Goal: Task Accomplishment & Management: Complete application form

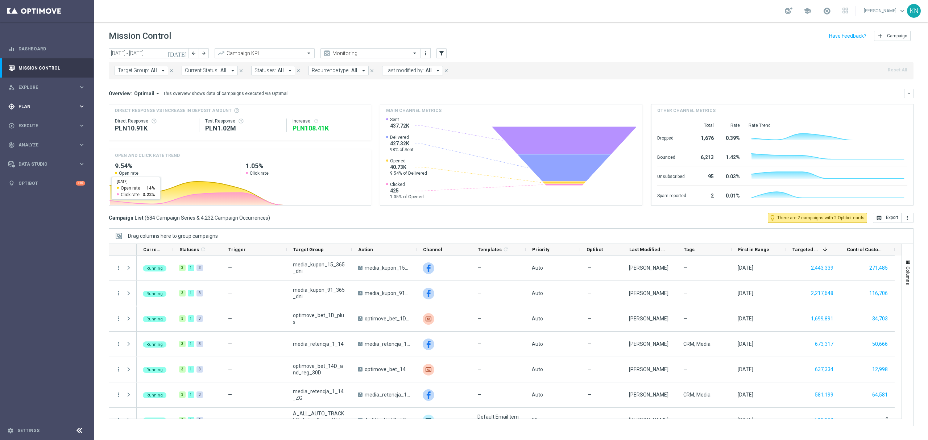
click at [29, 106] on span "Plan" at bounding box center [48, 106] width 60 height 4
drag, startPoint x: 31, startPoint y: 177, endPoint x: 55, endPoint y: 179, distance: 24.7
click at [31, 178] on span "Execute" at bounding box center [48, 180] width 60 height 4
click at [40, 141] on link "Campaign Builder" at bounding box center [47, 141] width 57 height 6
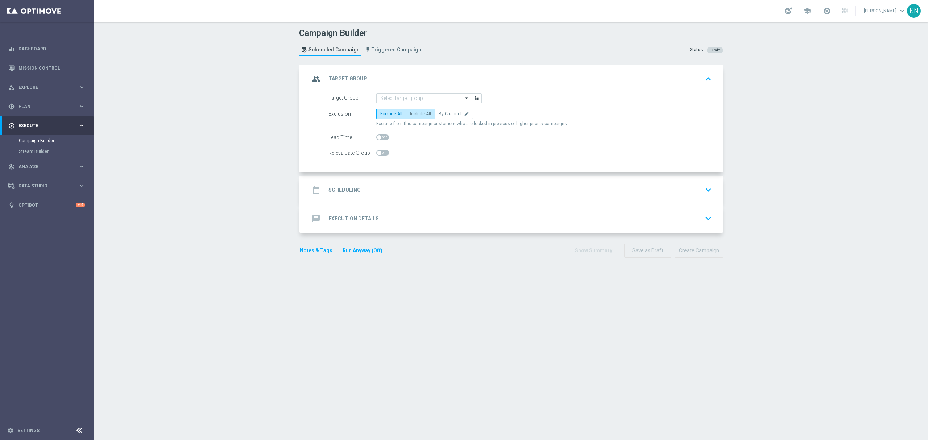
click at [416, 114] on span "Include All" at bounding box center [420, 113] width 21 height 5
click at [415, 114] on input "Include All" at bounding box center [412, 115] width 5 height 5
radio input "true"
click at [379, 154] on span at bounding box center [382, 153] width 13 height 6
click at [379, 154] on input "checkbox" at bounding box center [382, 153] width 13 height 6
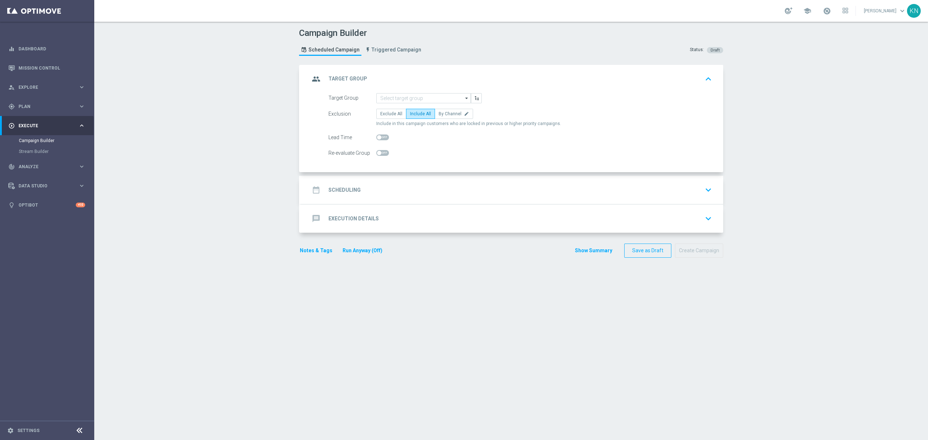
checkbox input "true"
click at [395, 96] on input at bounding box center [423, 98] width 95 height 10
paste input "A_MED_TARGET_BET_25ZL_PL_LKE_011025_SMS"
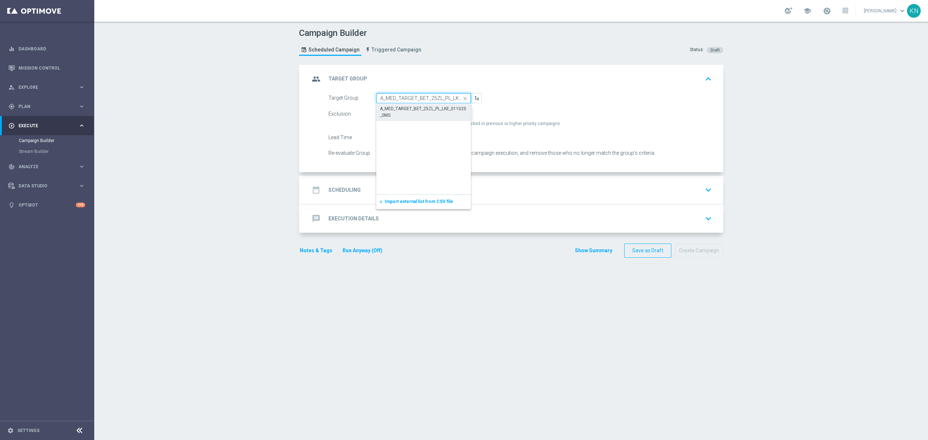
scroll to position [0, 29]
click at [392, 107] on div "A_MED_TARGET_BET_25ZL_PL_LKE_011025_SMS" at bounding box center [424, 112] width 88 height 13
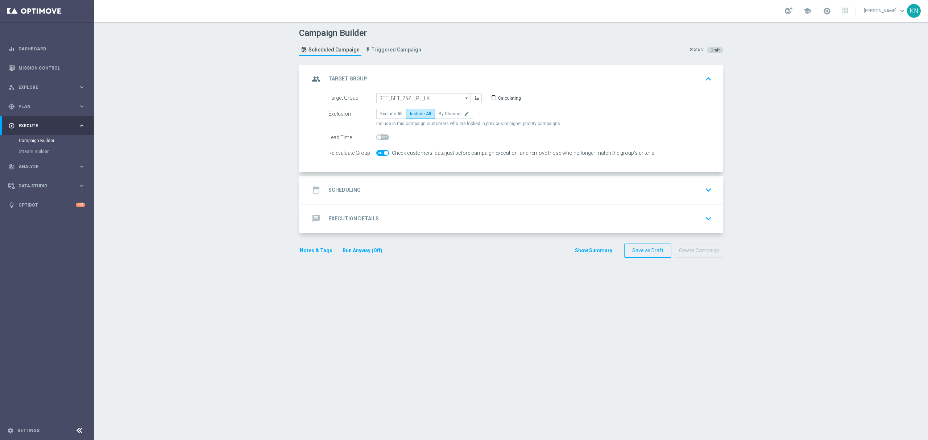
type input "A_MED_TARGET_BET_25ZL_PL_LKE_011025_SMS"
click at [378, 151] on span at bounding box center [382, 153] width 13 height 6
click at [378, 151] on input "checkbox" at bounding box center [382, 153] width 13 height 6
checkbox input "true"
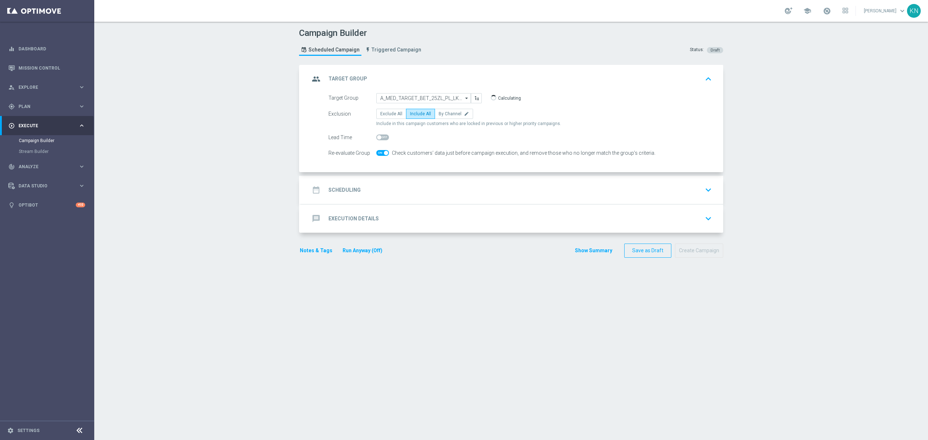
click at [437, 187] on div "date_range Scheduling keyboard_arrow_down" at bounding box center [512, 190] width 405 height 14
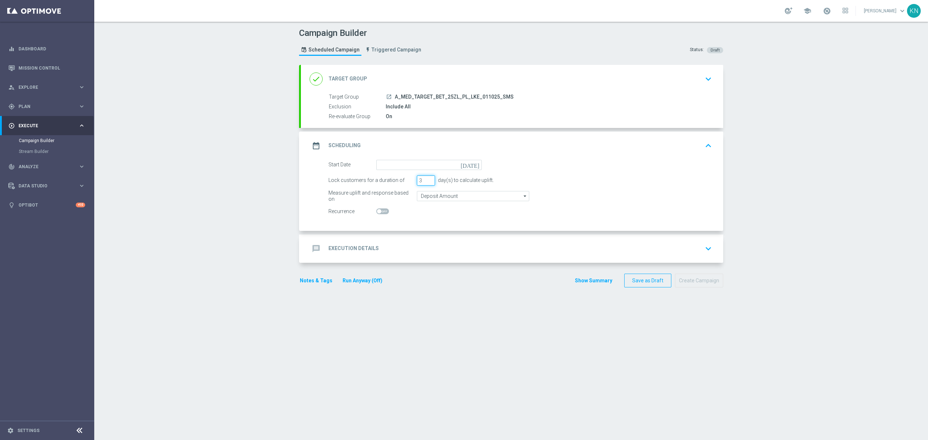
drag, startPoint x: 419, startPoint y: 179, endPoint x: 391, endPoint y: 176, distance: 28.5
click at [391, 176] on div "Lock customers for a duration of 3 day(s) to calculate uplift." at bounding box center [520, 181] width 395 height 10
type input "1"
click at [434, 196] on input "Deposit Amount" at bounding box center [473, 196] width 112 height 10
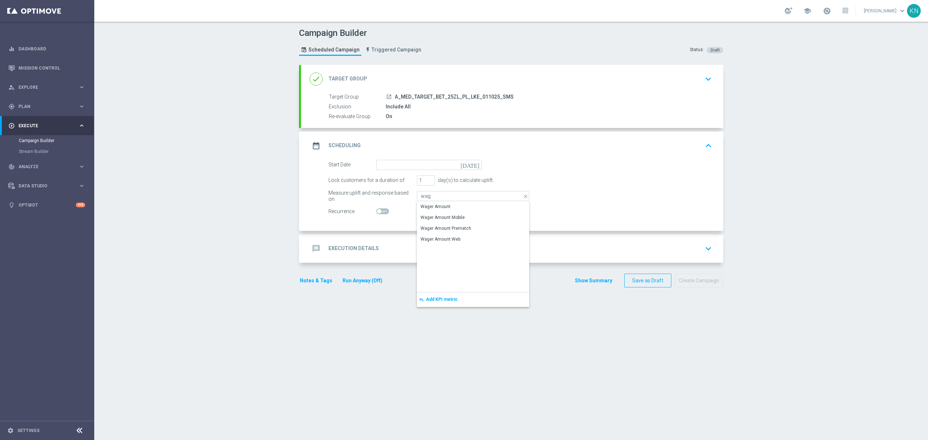
click at [435, 202] on div "Wager Amount" at bounding box center [473, 207] width 112 height 10
type input "Wager Amount"
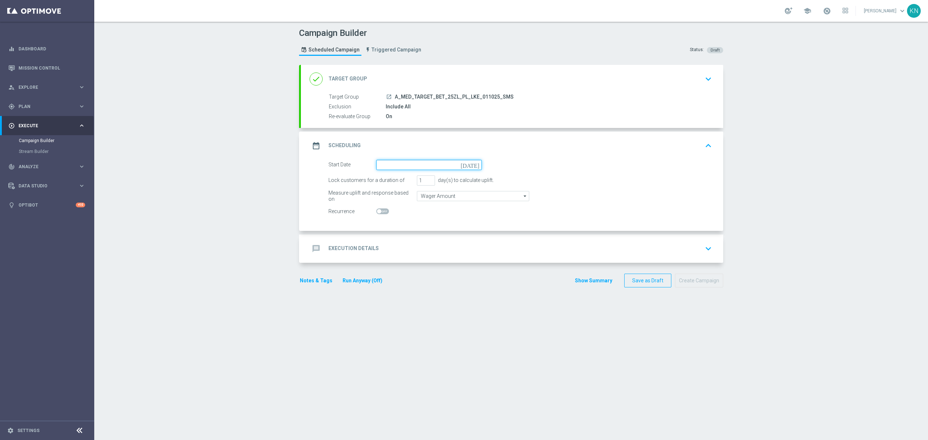
click at [403, 167] on input at bounding box center [429, 165] width 106 height 10
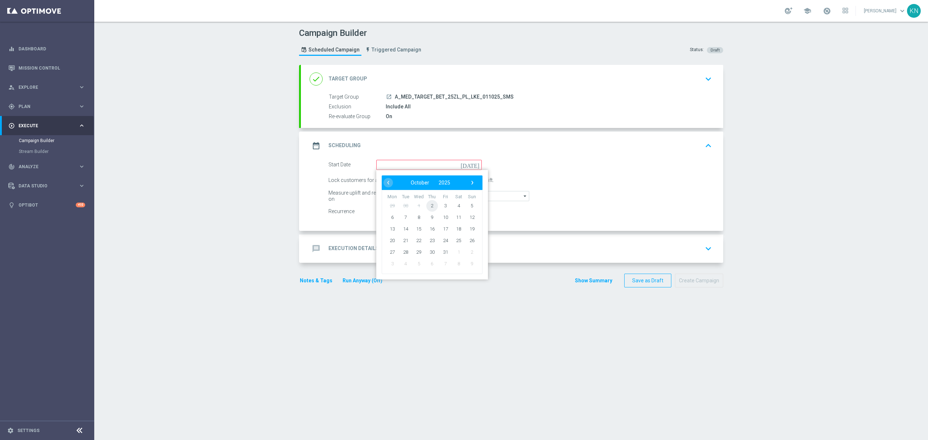
click at [428, 205] on span "2" at bounding box center [433, 206] width 12 height 12
type input "02 Oct 2025"
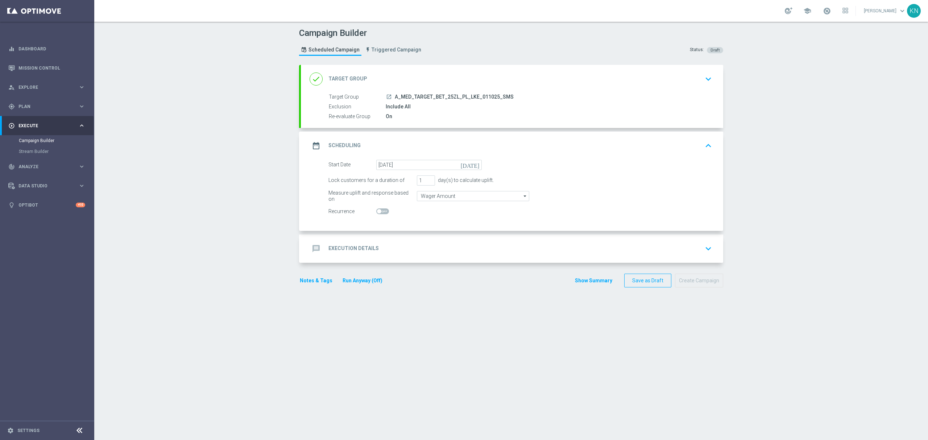
click at [424, 235] on div "message Execution Details keyboard_arrow_down" at bounding box center [512, 249] width 423 height 28
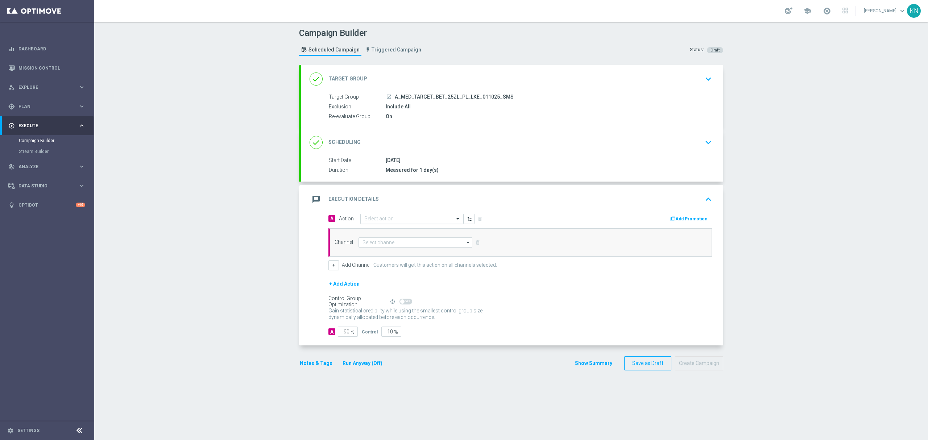
click at [396, 221] on input "text" at bounding box center [405, 219] width 81 height 6
click at [388, 318] on span "Create new action" at bounding box center [390, 317] width 38 height 5
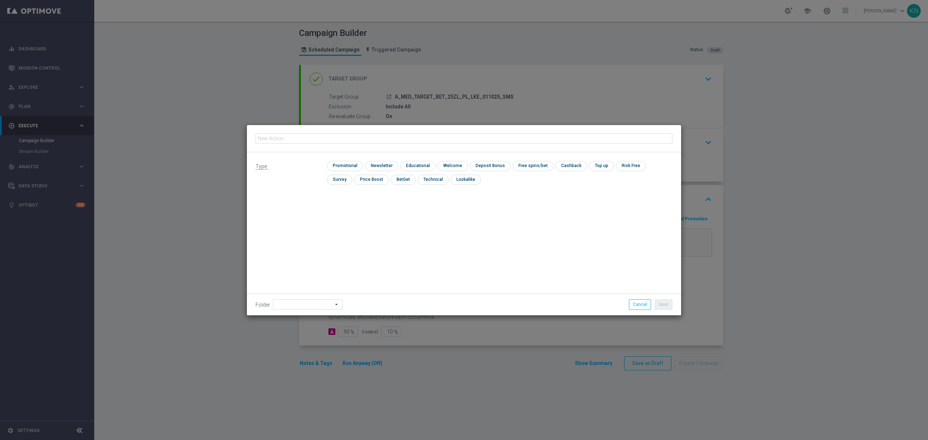
click at [346, 138] on input "text" at bounding box center [464, 138] width 417 height 10
type input "A_MED_TARGET_BET_25ZL_PL_LKE_011025_SMS"
click at [350, 168] on input "checkbox" at bounding box center [344, 166] width 34 height 10
checkbox input "true"
click at [665, 306] on button "Save" at bounding box center [664, 305] width 18 height 10
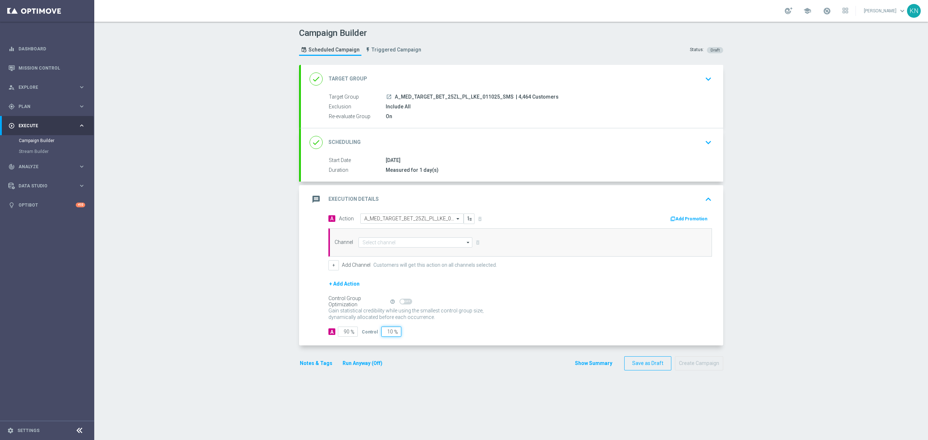
click at [385, 334] on input "10" at bounding box center [392, 332] width 20 height 10
type input "2"
type input "98"
type input "2"
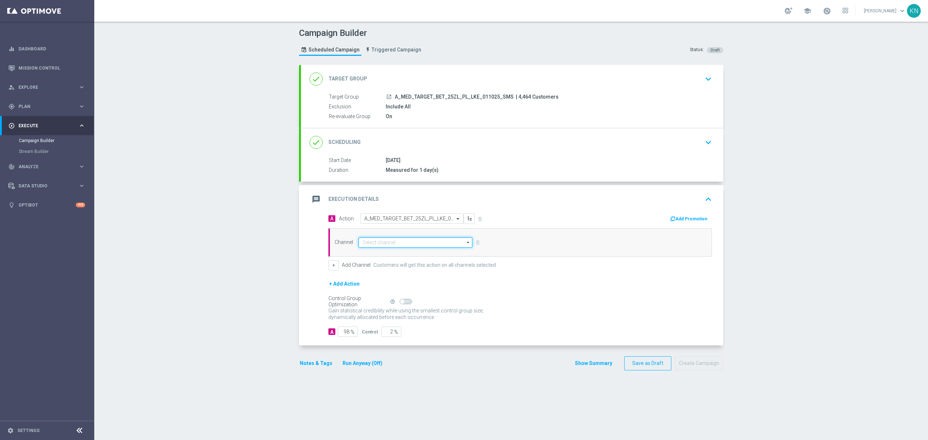
click at [430, 241] on input at bounding box center [416, 243] width 114 height 10
click at [384, 255] on div "SMS" at bounding box center [416, 253] width 114 height 10
type input "SMS"
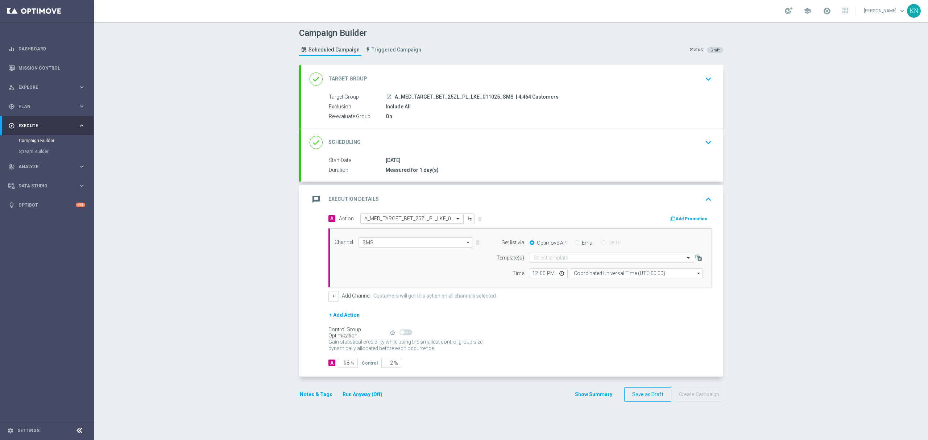
drag, startPoint x: 551, startPoint y: 257, endPoint x: 568, endPoint y: 262, distance: 17.1
click at [553, 257] on input "text" at bounding box center [605, 258] width 142 height 6
paste input "A_MED_TARGET_BET_25ZL_PL_LKE_011025_SMS"
click at [596, 270] on label "A_MED_TARGET_BET_25ZL_PL_LKE_011025_SMS" at bounding box center [583, 269] width 98 height 6
type input "A_MED_TARGET_BET_25ZL_PL_LKE_011025_SMS"
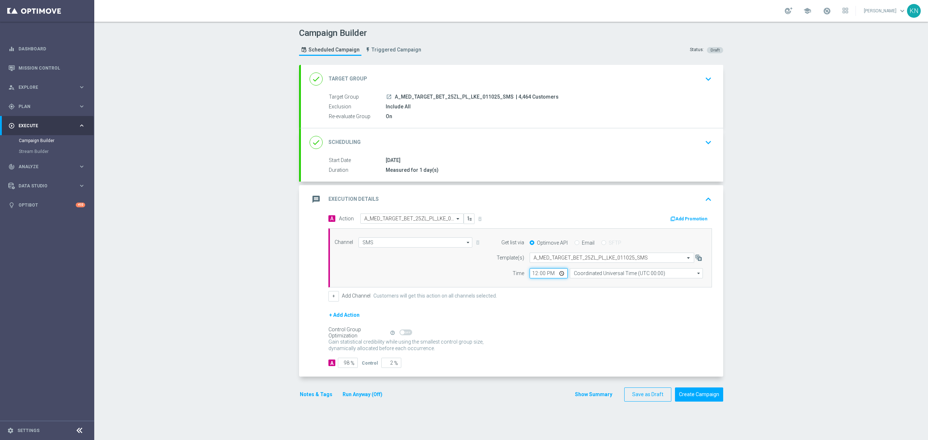
click at [531, 273] on input "12:00" at bounding box center [549, 273] width 38 height 10
type input "14:00"
click at [638, 275] on input "Coordinated Universal Time (UTC 00:00)" at bounding box center [636, 273] width 133 height 10
click at [627, 287] on div "Central European Time (Warsaw) (UTC +02:00)" at bounding box center [633, 284] width 119 height 7
type input "Central European Time (Warsaw) (UTC +02:00)"
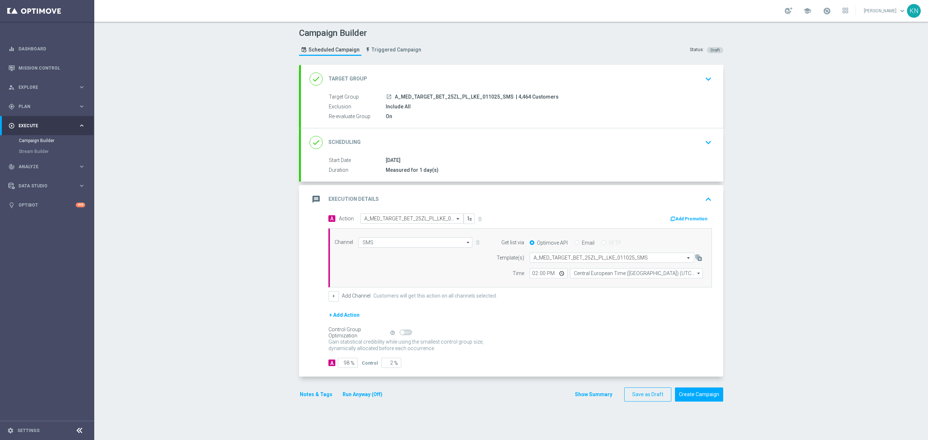
click at [386, 96] on icon "launch" at bounding box center [389, 97] width 6 height 6
click at [314, 397] on button "Notes & Tags" at bounding box center [316, 394] width 34 height 9
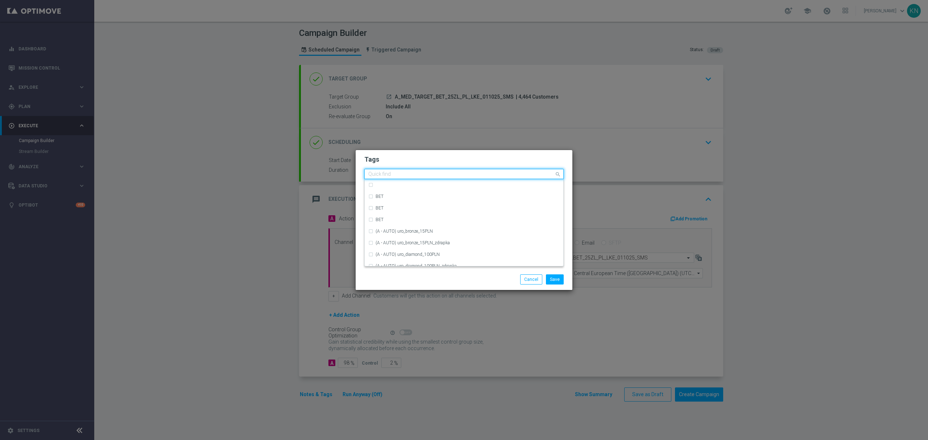
click at [400, 175] on input "text" at bounding box center [461, 175] width 186 height 6
click at [385, 210] on div "A" at bounding box center [468, 208] width 184 height 4
type input "A"
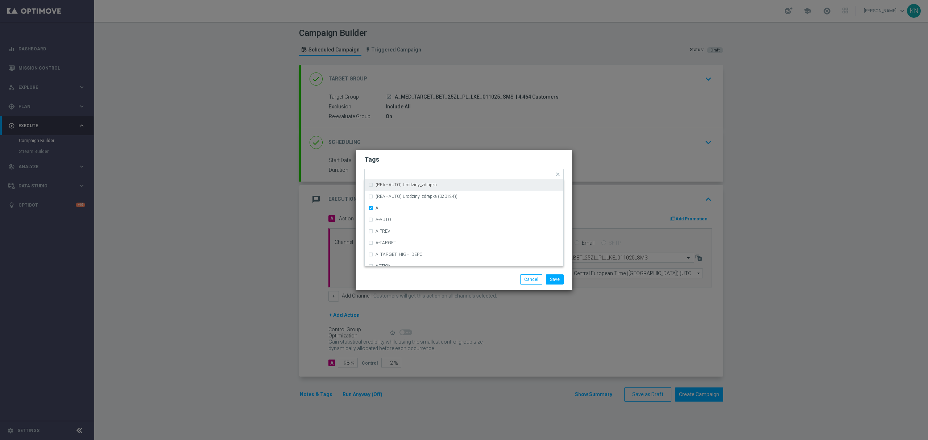
click at [437, 157] on h2 "Tags" at bounding box center [464, 159] width 199 height 9
click at [433, 176] on input "text" at bounding box center [469, 175] width 171 height 6
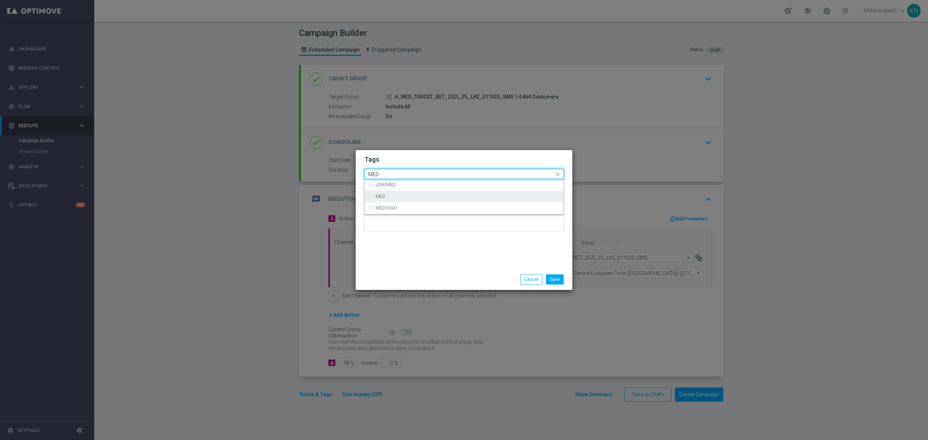
click at [385, 191] on div "MED" at bounding box center [464, 197] width 192 height 12
type input "MED"
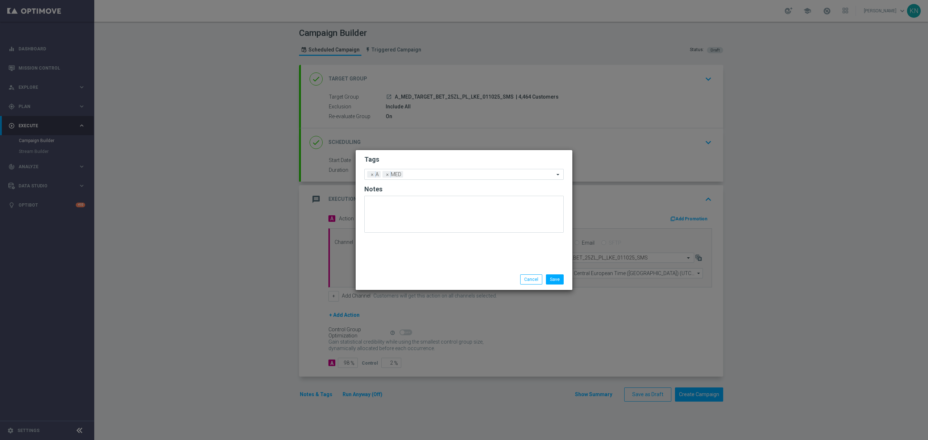
click at [437, 156] on h2 "Tags" at bounding box center [464, 159] width 199 height 9
click at [440, 170] on div "Add a new tag × A × MED" at bounding box center [460, 174] width 190 height 10
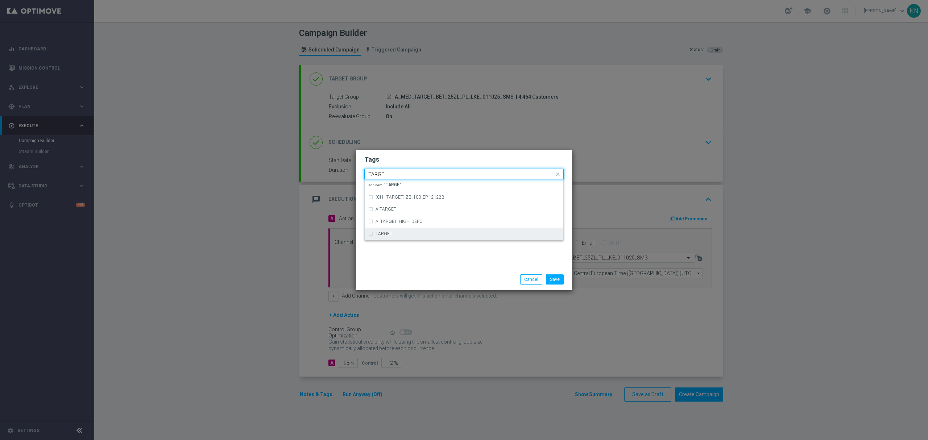
click at [397, 232] on div "TARGET" at bounding box center [468, 234] width 184 height 4
type input "TARGE"
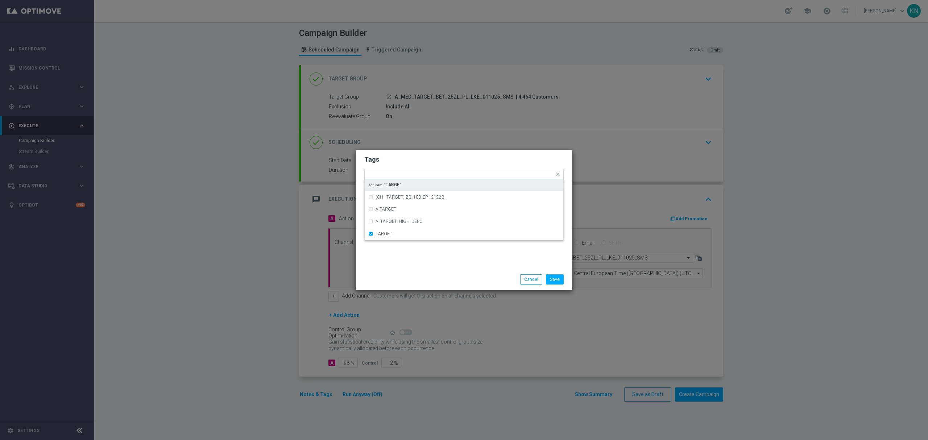
click at [441, 162] on h2 "Tags" at bounding box center [464, 159] width 199 height 9
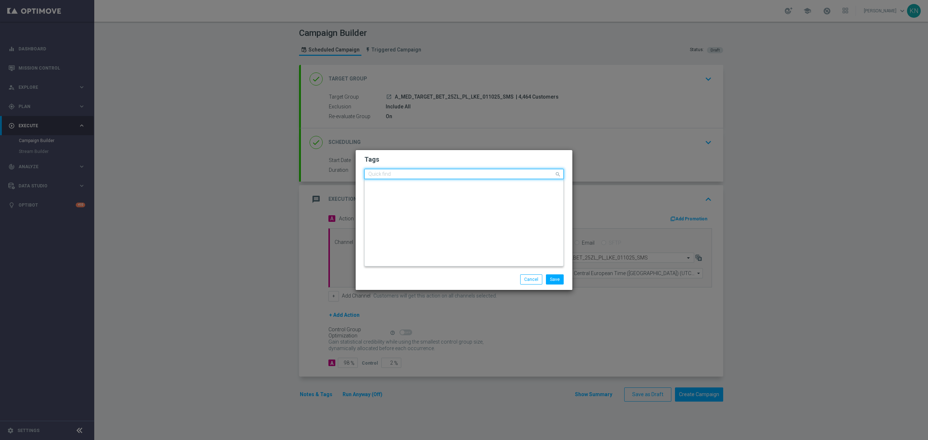
click at [442, 176] on input "text" at bounding box center [461, 175] width 186 height 6
click at [396, 189] on div "BET" at bounding box center [464, 185] width 192 height 12
type input "BET"
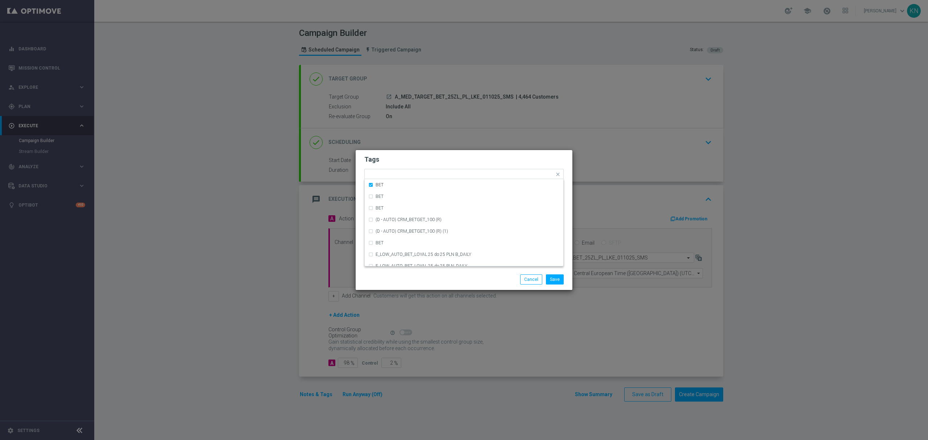
click at [425, 157] on h2 "Tags" at bounding box center [464, 159] width 199 height 9
click at [551, 277] on button "Save" at bounding box center [555, 280] width 18 height 10
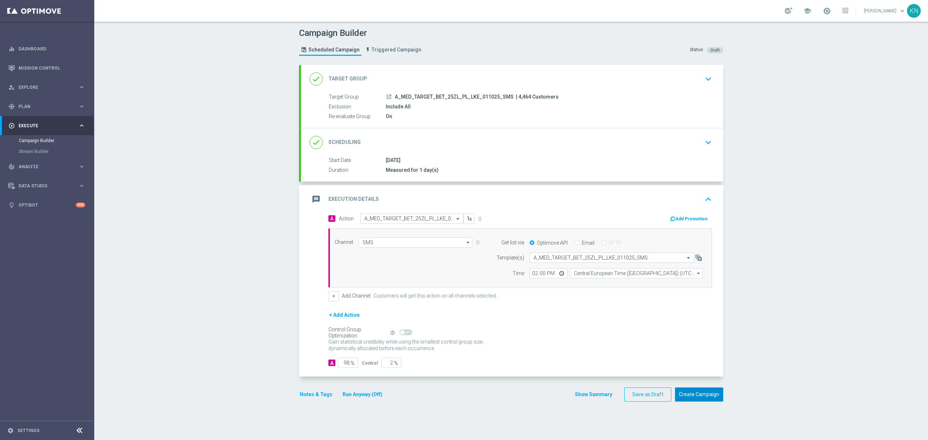
click at [691, 394] on button "Create Campaign" at bounding box center [699, 395] width 48 height 14
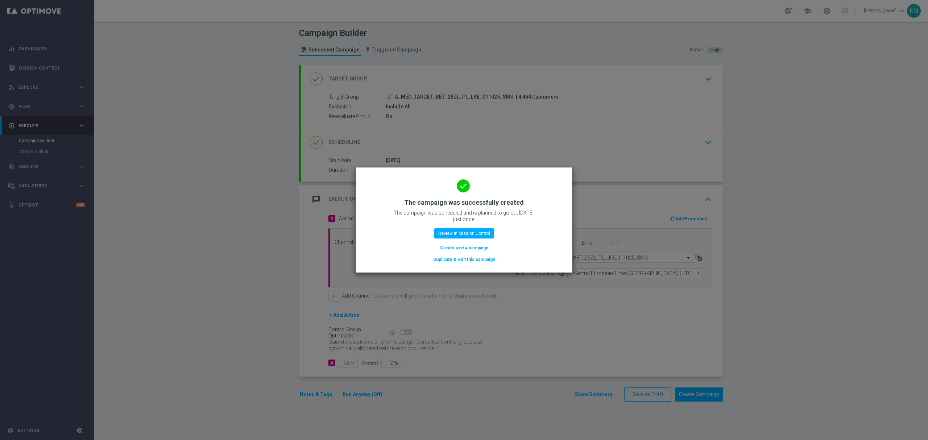
click at [473, 258] on button "Duplicate & edit this campaign" at bounding box center [464, 260] width 63 height 8
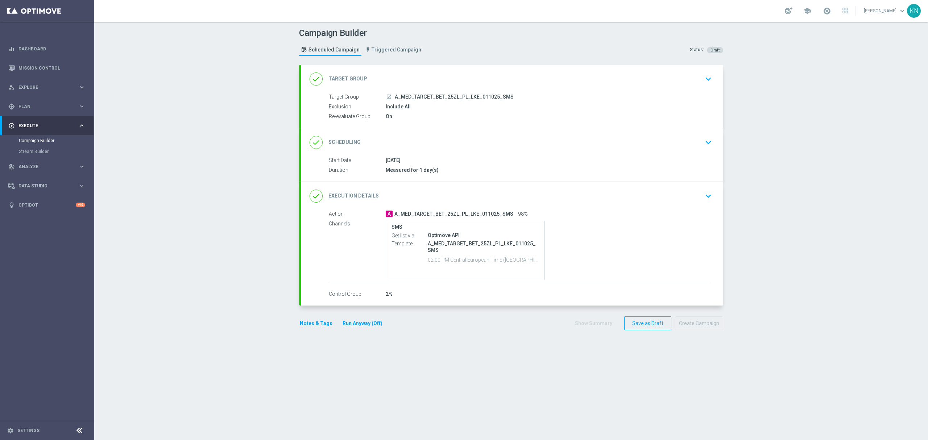
click at [437, 98] on span "A_MED_TARGET_BET_25ZL_PL_LKE_011025_SMS" at bounding box center [454, 97] width 119 height 7
click at [660, 83] on div "done Target Group keyboard_arrow_down" at bounding box center [512, 79] width 405 height 14
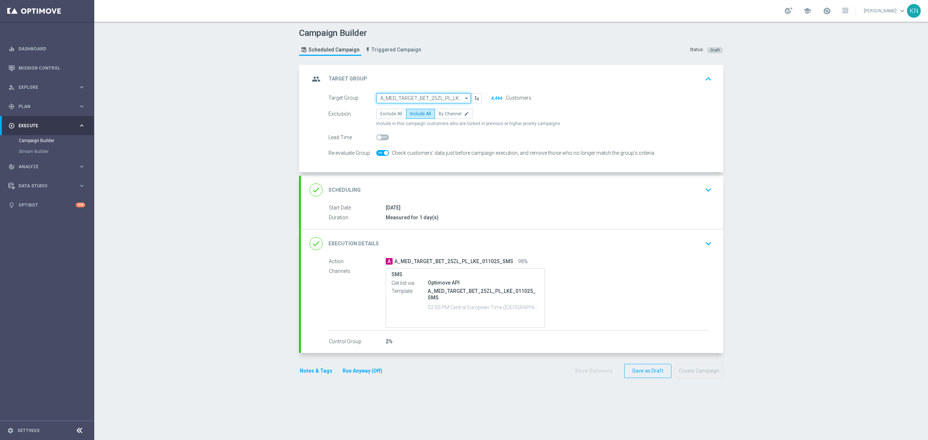
click at [398, 93] on input "A_MED_TARGET_BET_25ZL_PL_LKE_011025_SMS" at bounding box center [423, 98] width 95 height 10
paste input "A_HIGH_TARGET_BET_50ZL_PL_LKE_011025"
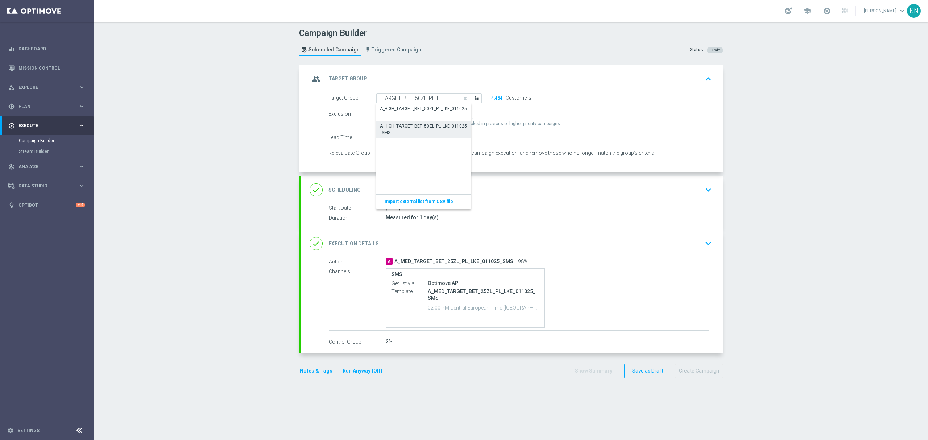
click at [447, 129] on div "A_HIGH_TARGET_BET_50ZL_PL_LKE_011025_SMS" at bounding box center [424, 129] width 88 height 13
type input "A_HIGH_TARGET_BET_50ZL_PL_LKE_011025_SMS"
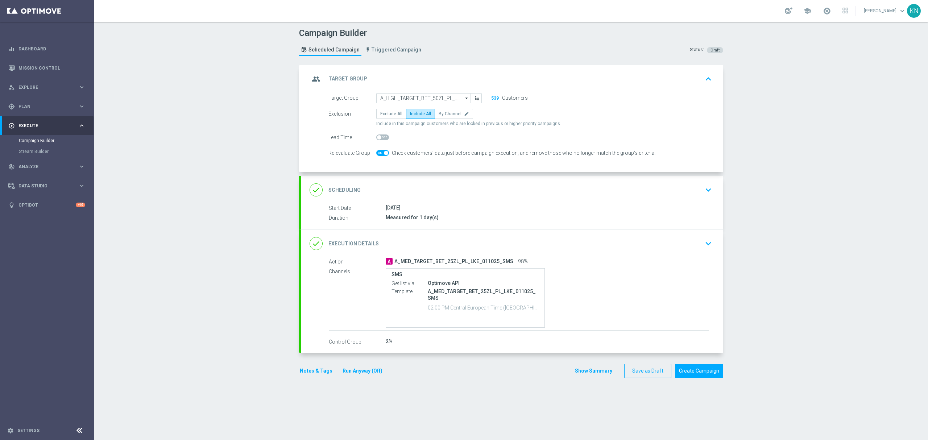
click at [532, 202] on div "done Scheduling keyboard_arrow_down" at bounding box center [512, 190] width 423 height 28
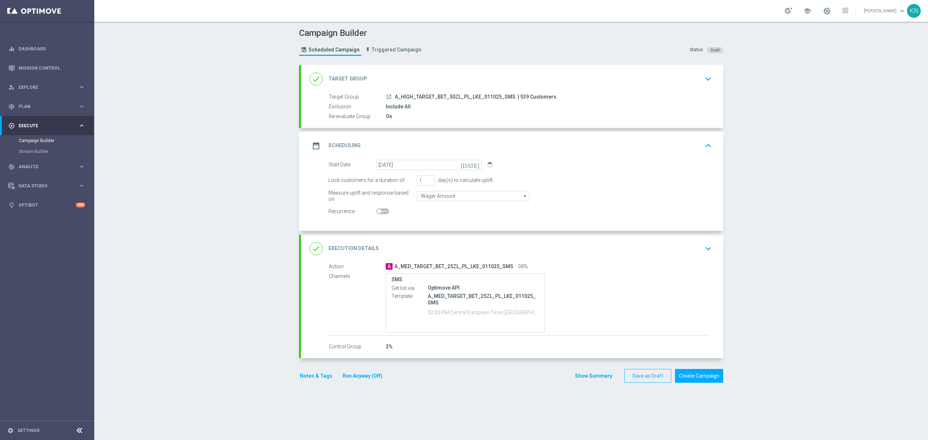
click at [601, 254] on div "done Execution Details keyboard_arrow_down" at bounding box center [512, 249] width 405 height 14
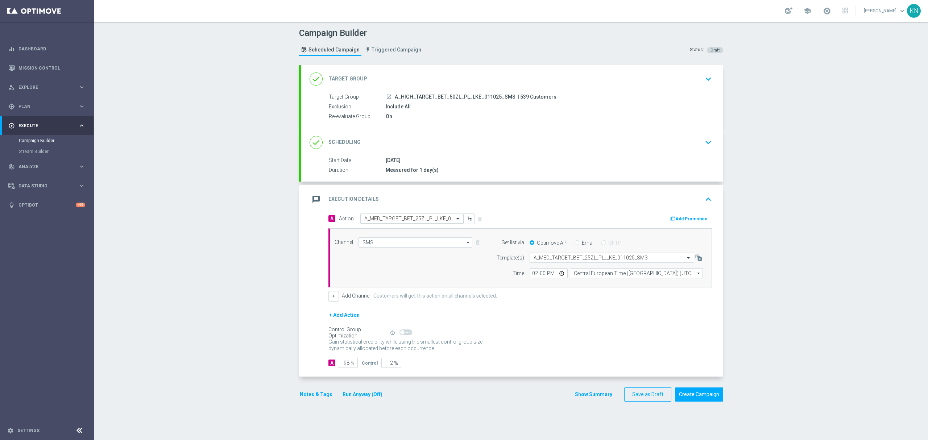
click at [404, 221] on input "text" at bounding box center [405, 219] width 81 height 6
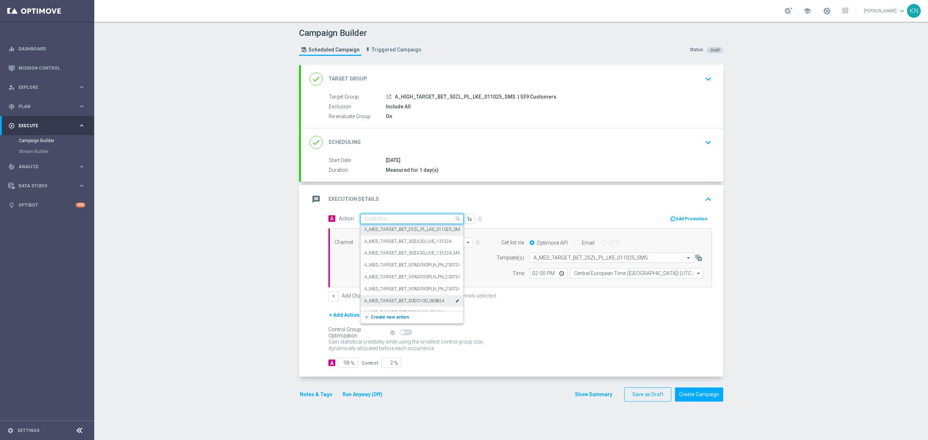
click at [382, 316] on span "Create new action" at bounding box center [390, 317] width 38 height 5
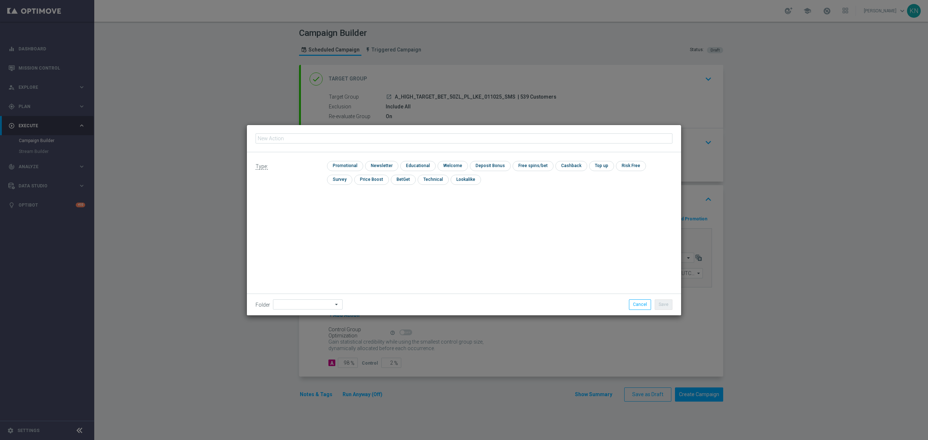
click at [318, 135] on input "text" at bounding box center [464, 138] width 417 height 10
type input "A_HIGH_TARGET_BET_50ZL_PL_LKE_011025_SMS"
click at [345, 165] on input "checkbox" at bounding box center [344, 166] width 34 height 10
checkbox input "true"
click at [660, 302] on button "Save" at bounding box center [664, 305] width 18 height 10
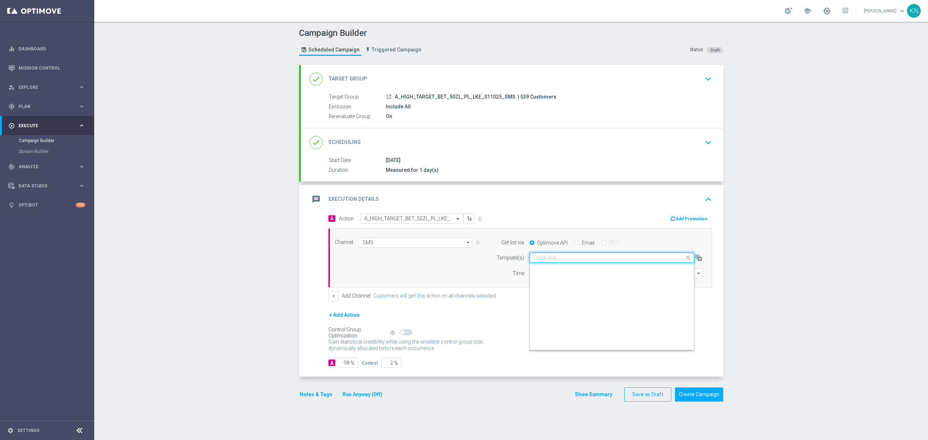
click at [565, 258] on input "text" at bounding box center [605, 258] width 142 height 6
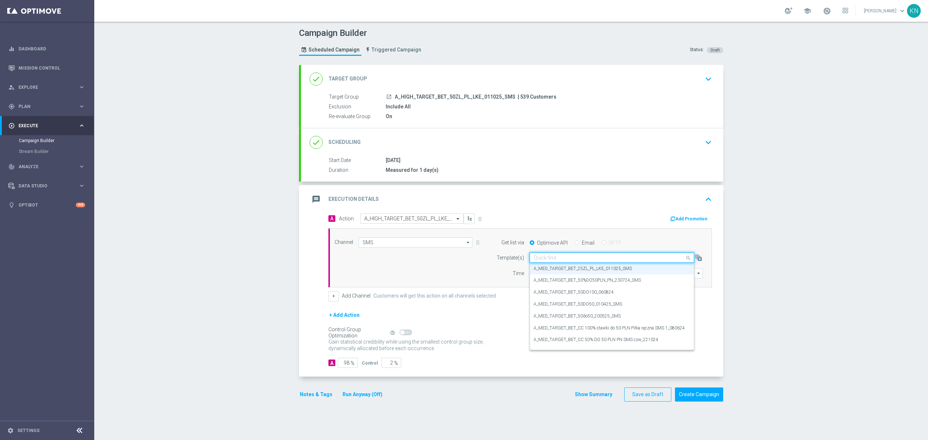
paste input "A_HIGH_TARGET_BET_50ZL_PL_LKE_011025_SMS"
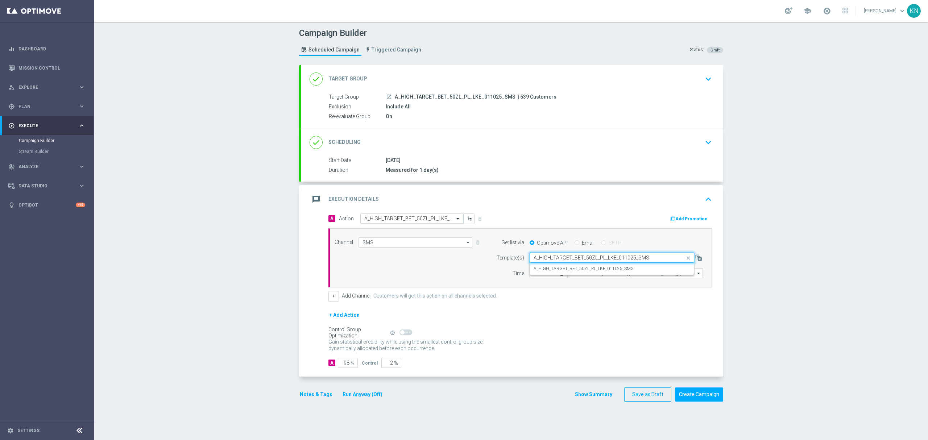
scroll to position [0, 0]
click at [571, 268] on label "A_HIGH_TARGET_BET_50ZL_PL_LKE_011025_SMS" at bounding box center [584, 269] width 100 height 6
type input "A_HIGH_TARGET_BET_50ZL_PL_LKE_011025_SMS"
click at [309, 399] on button "Notes & Tags" at bounding box center [316, 394] width 34 height 9
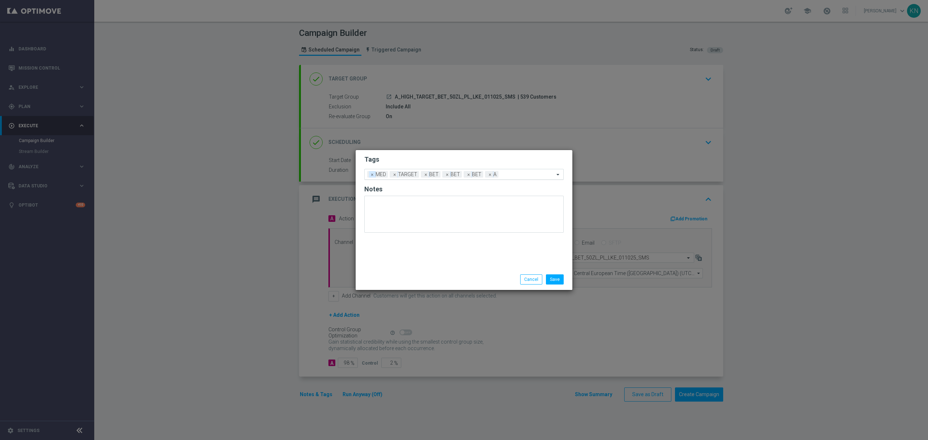
click at [372, 173] on span "×" at bounding box center [372, 174] width 7 height 7
click at [489, 175] on input "text" at bounding box center [516, 175] width 75 height 6
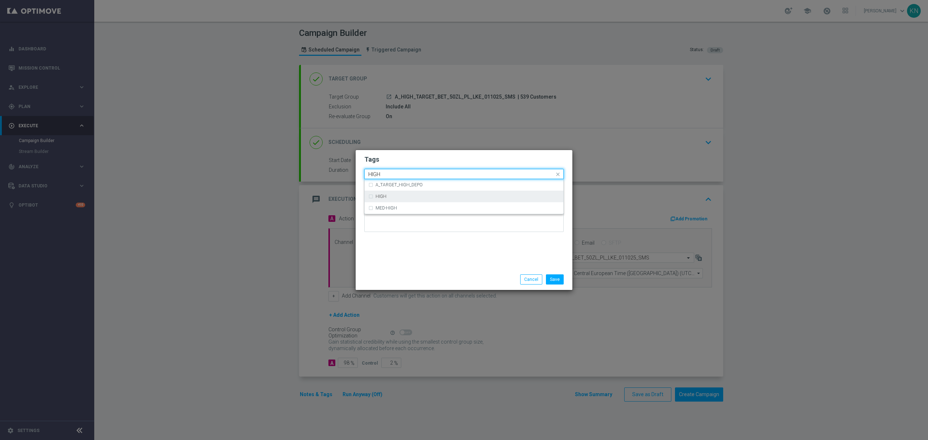
click at [421, 196] on div "HIGH" at bounding box center [468, 196] width 184 height 4
type input "HIGH"
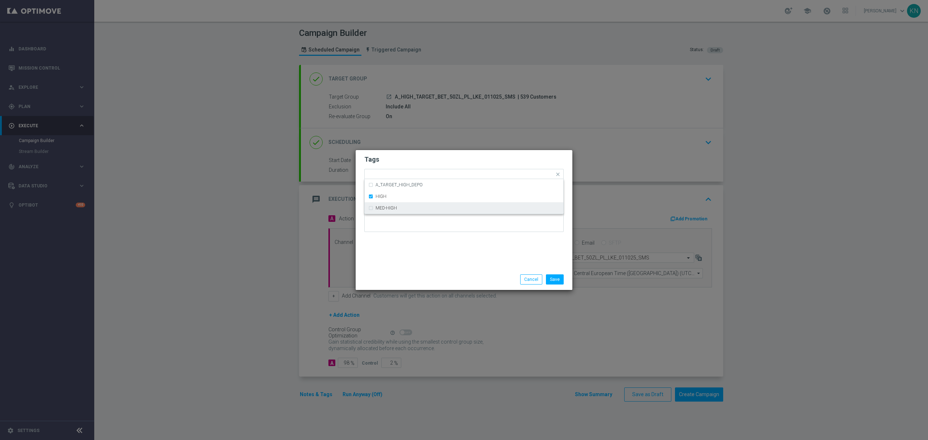
click at [437, 240] on div "Tags Quick find × TARGET × BET × BET × BET × A × HIGH A_TARGET_HIGH_DEPO HIGH M…" at bounding box center [464, 209] width 217 height 119
click at [553, 276] on button "Save" at bounding box center [555, 280] width 18 height 10
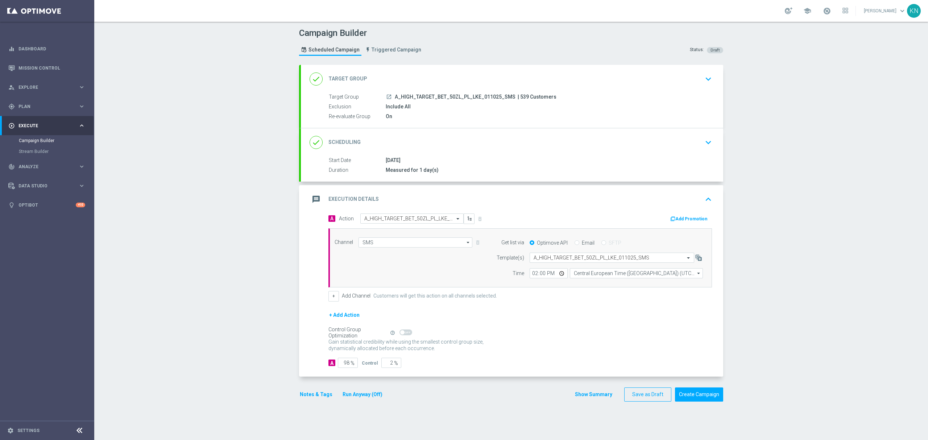
click at [658, 77] on div "done Target Group keyboard_arrow_down" at bounding box center [512, 79] width 405 height 14
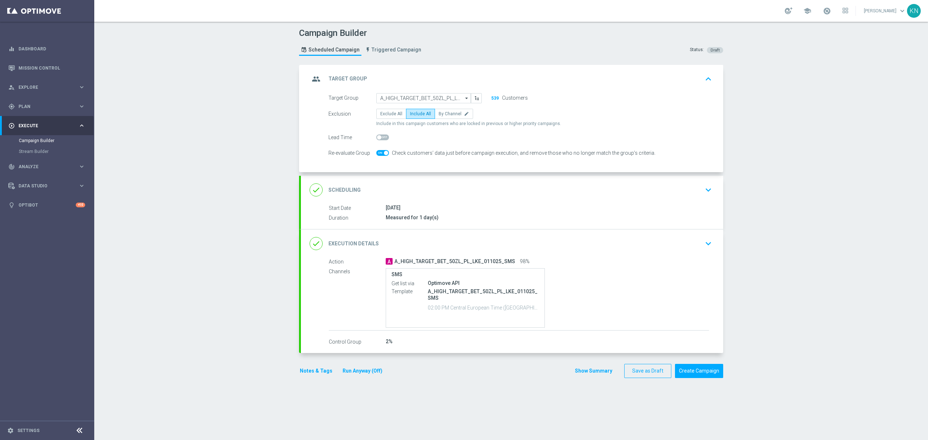
click at [691, 192] on div "done Scheduling keyboard_arrow_down" at bounding box center [512, 190] width 405 height 14
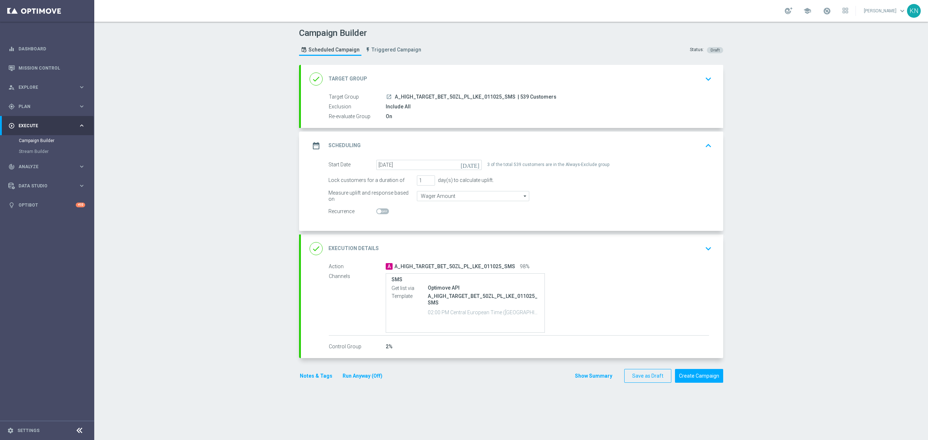
click at [386, 96] on icon "launch" at bounding box center [389, 97] width 6 height 6
click at [647, 254] on div "done Execution Details keyboard_arrow_down" at bounding box center [512, 249] width 405 height 14
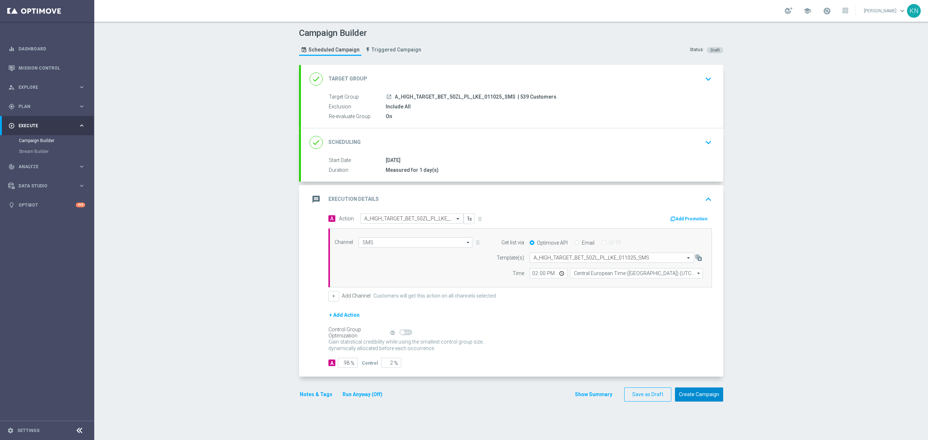
click at [688, 395] on button "Create Campaign" at bounding box center [699, 395] width 48 height 14
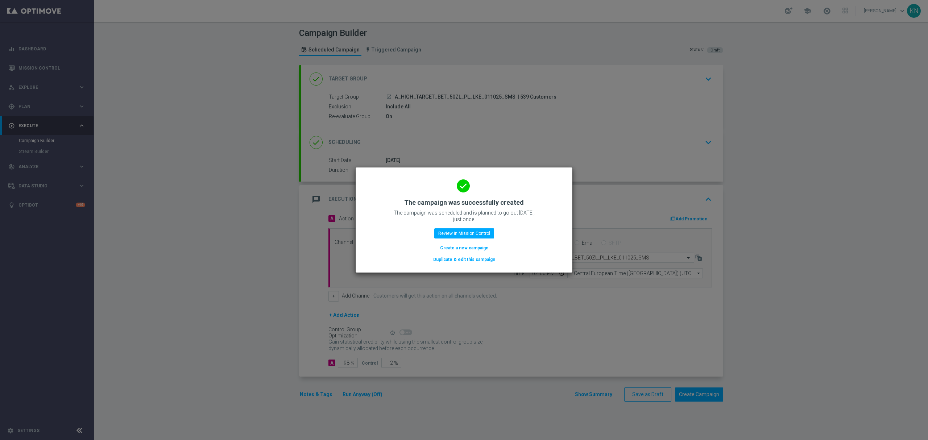
drag, startPoint x: 290, startPoint y: 226, endPoint x: 296, endPoint y: 226, distance: 6.2
click at [290, 226] on modal-container "done The campaign was successfully created The campaign was scheduled and is pl…" at bounding box center [464, 220] width 928 height 440
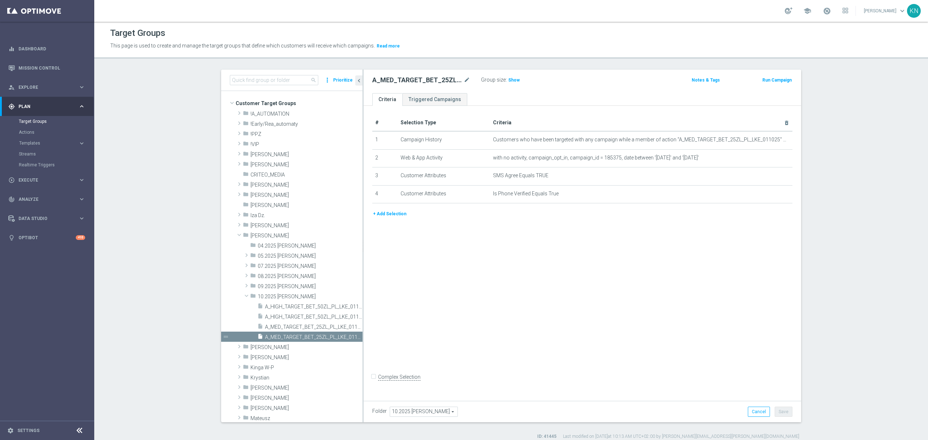
click at [585, 281] on div "# Selection Type Criteria delete_forever 1 Campaign History Customers who have …" at bounding box center [583, 252] width 438 height 292
